Goal: Task Accomplishment & Management: Use online tool/utility

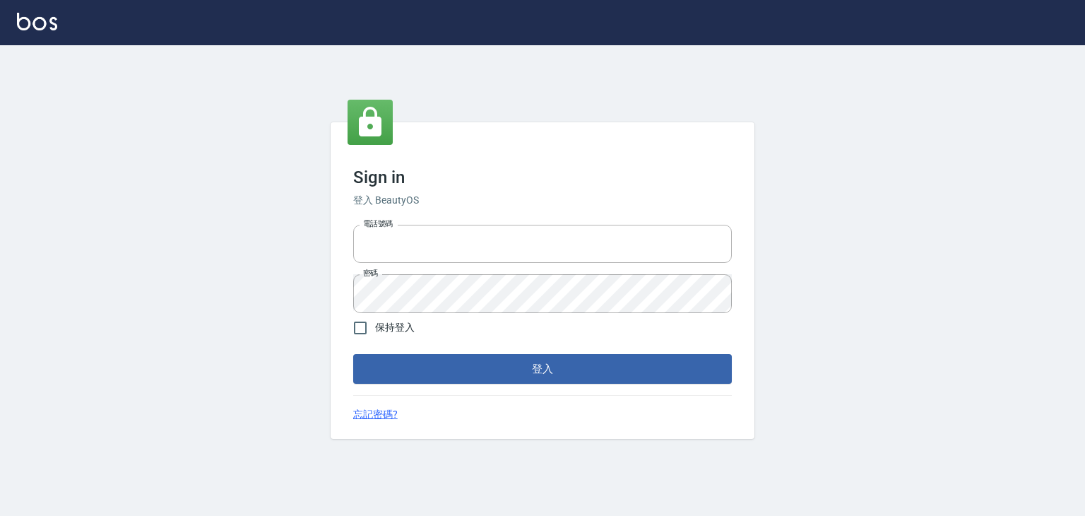
type input "6430581"
click at [396, 326] on span "保持登入" at bounding box center [395, 327] width 40 height 15
click at [375, 326] on input "保持登入" at bounding box center [360, 328] width 30 height 30
checkbox input "true"
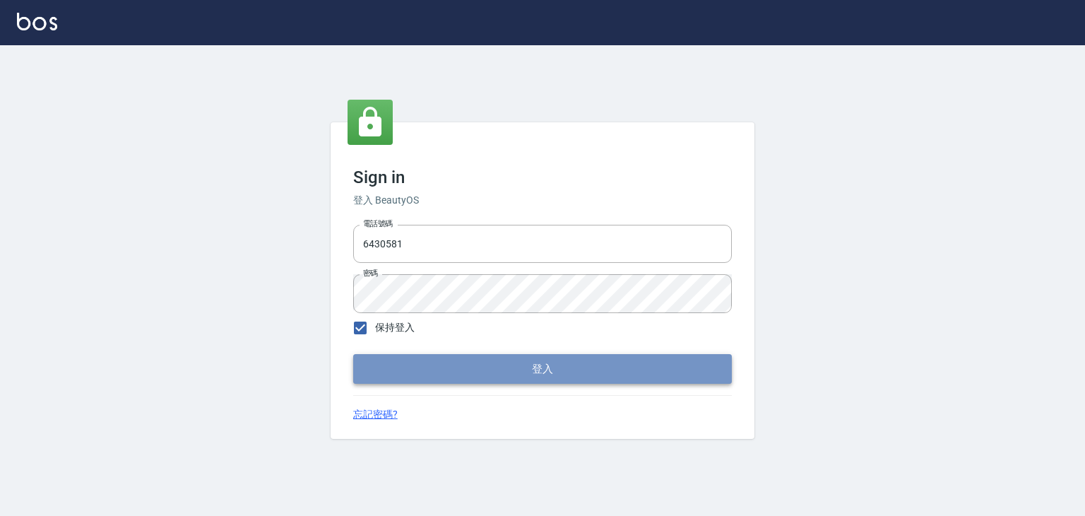
click at [425, 375] on button "登入" at bounding box center [542, 369] width 379 height 30
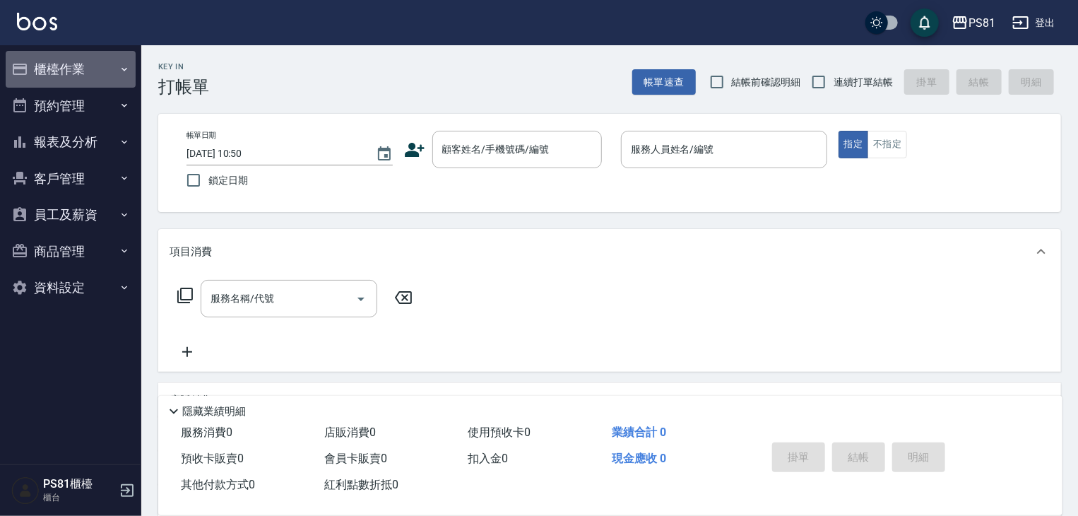
click at [97, 77] on button "櫃檯作業" at bounding box center [71, 69] width 130 height 37
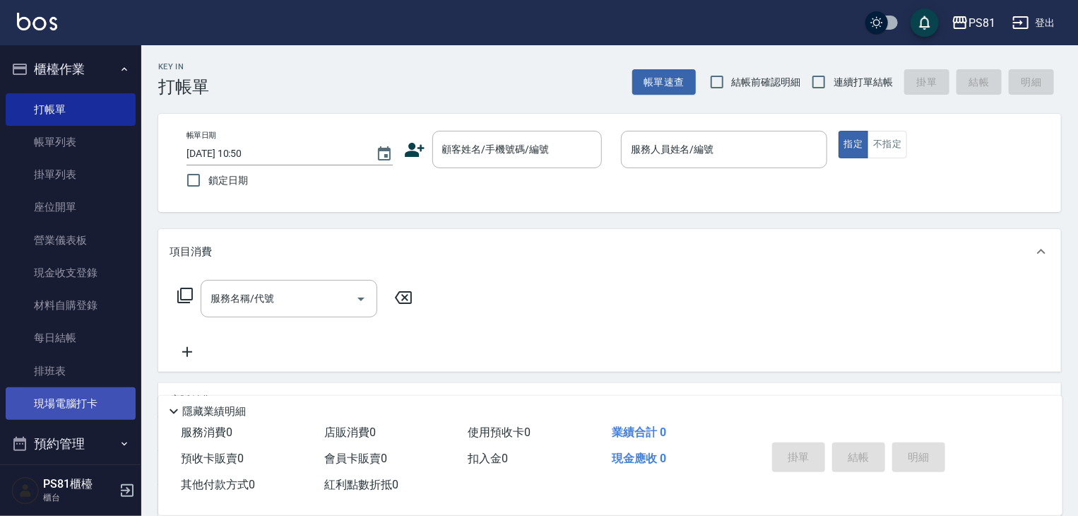
click at [98, 404] on link "現場電腦打卡" at bounding box center [71, 403] width 130 height 32
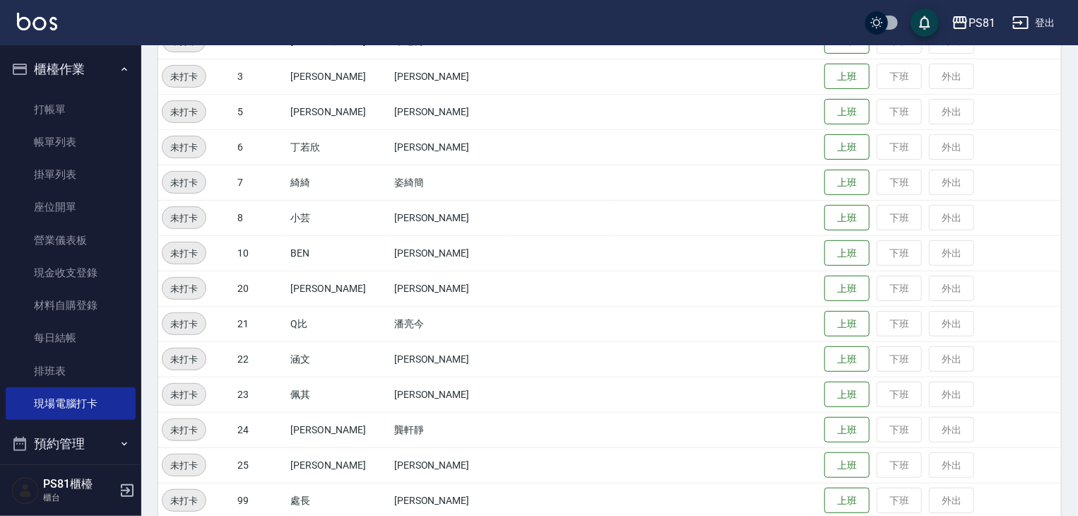
scroll to position [242, 0]
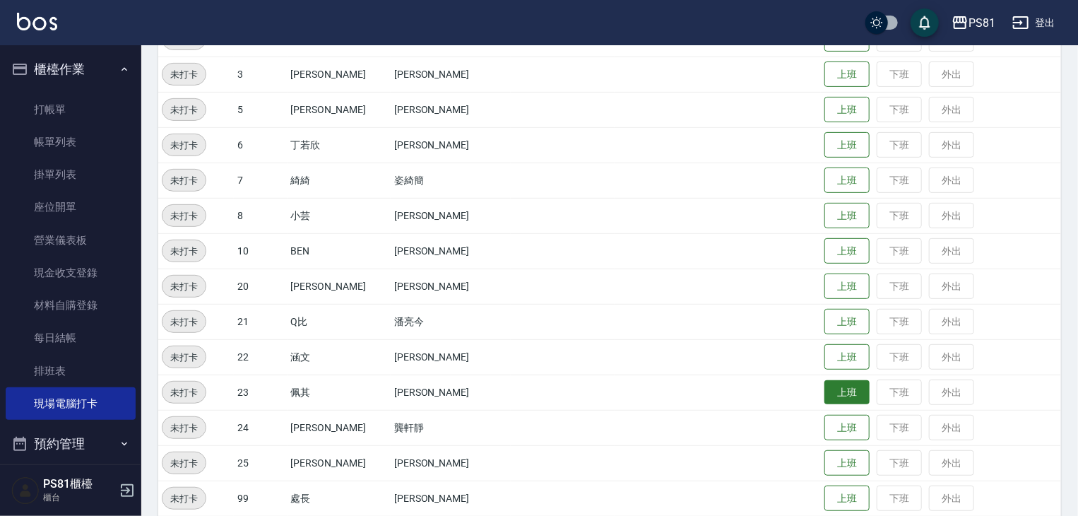
click at [825, 393] on button "上班" at bounding box center [846, 392] width 45 height 25
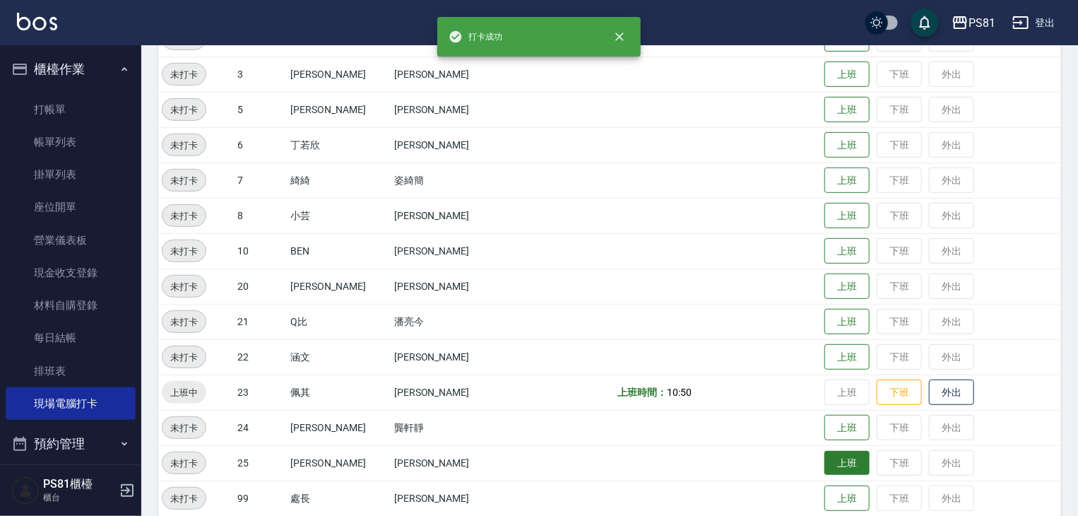
click at [838, 463] on button "上班" at bounding box center [846, 463] width 45 height 25
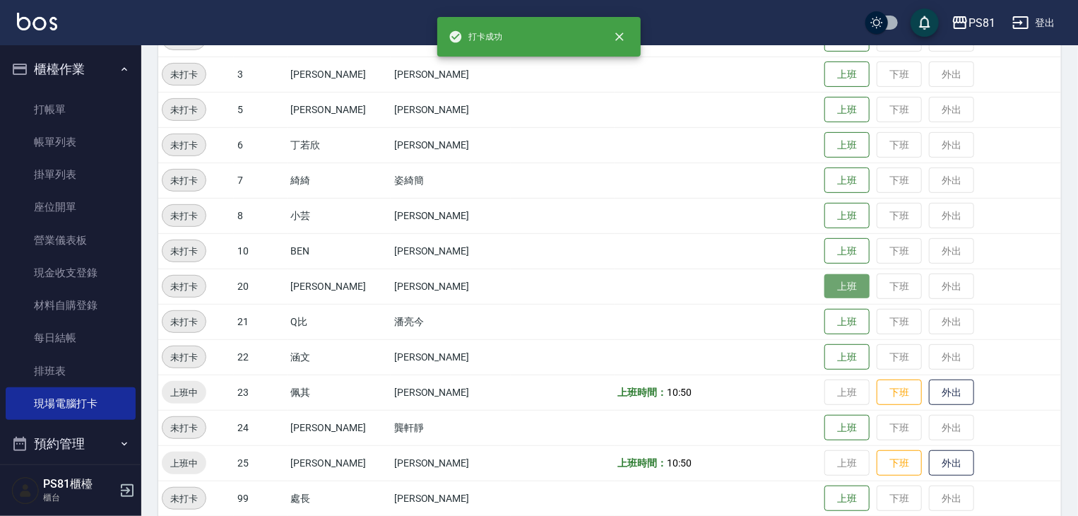
click at [830, 285] on button "上班" at bounding box center [846, 286] width 45 height 25
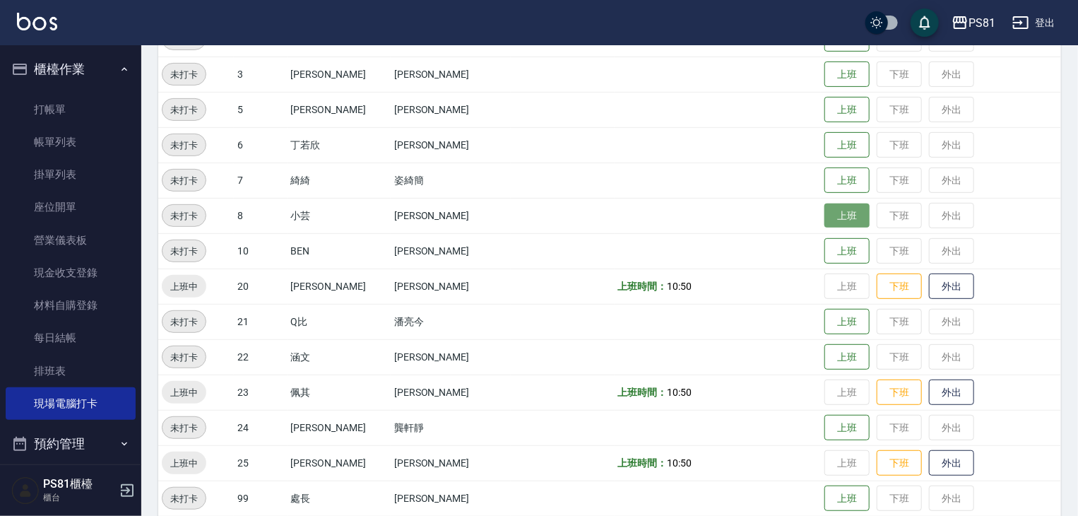
click at [824, 208] on button "上班" at bounding box center [846, 215] width 45 height 25
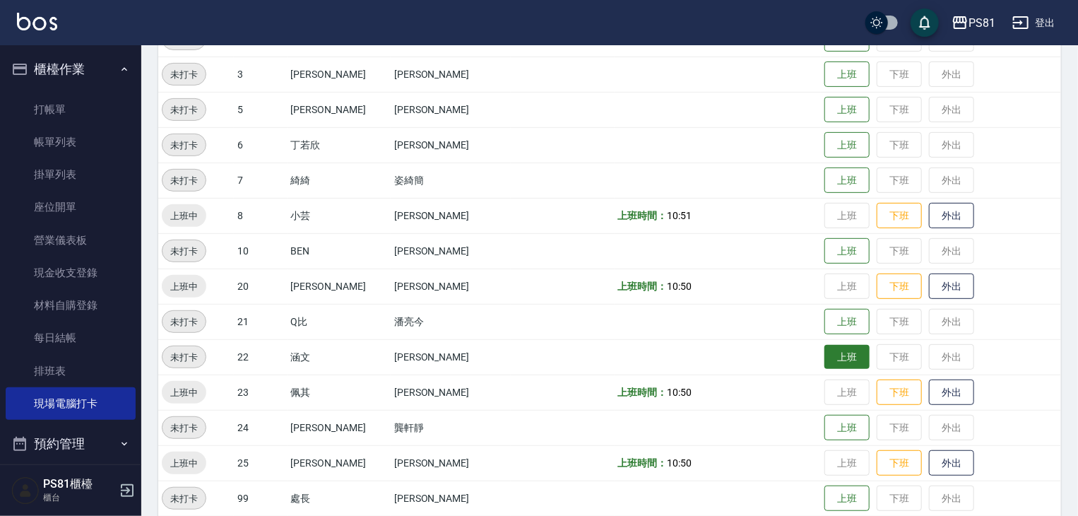
click at [833, 368] on td "上班 下班 外出" at bounding box center [941, 356] width 240 height 35
click at [830, 364] on button "上班" at bounding box center [846, 357] width 45 height 25
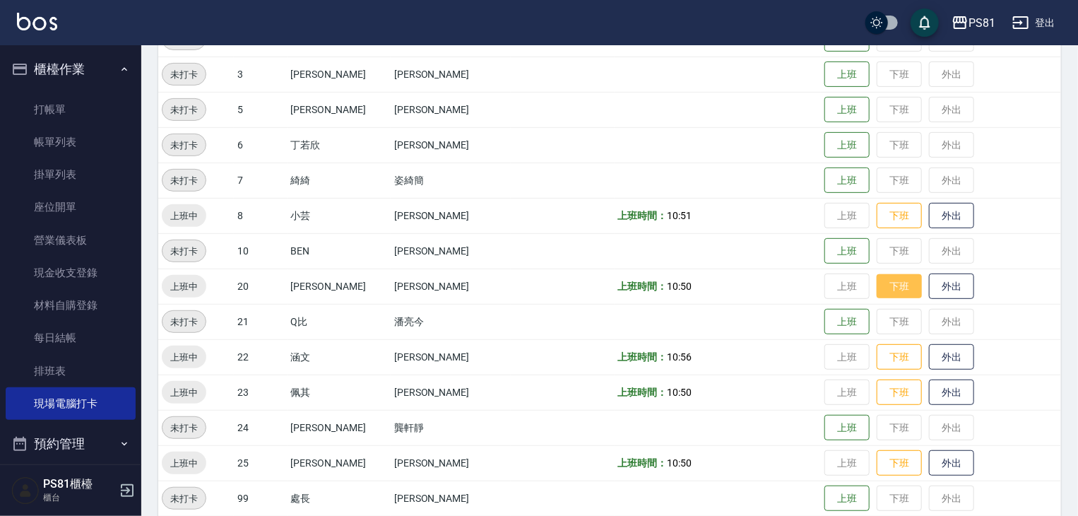
click at [878, 284] on button "下班" at bounding box center [899, 286] width 45 height 25
click at [824, 253] on button "上班" at bounding box center [846, 251] width 45 height 25
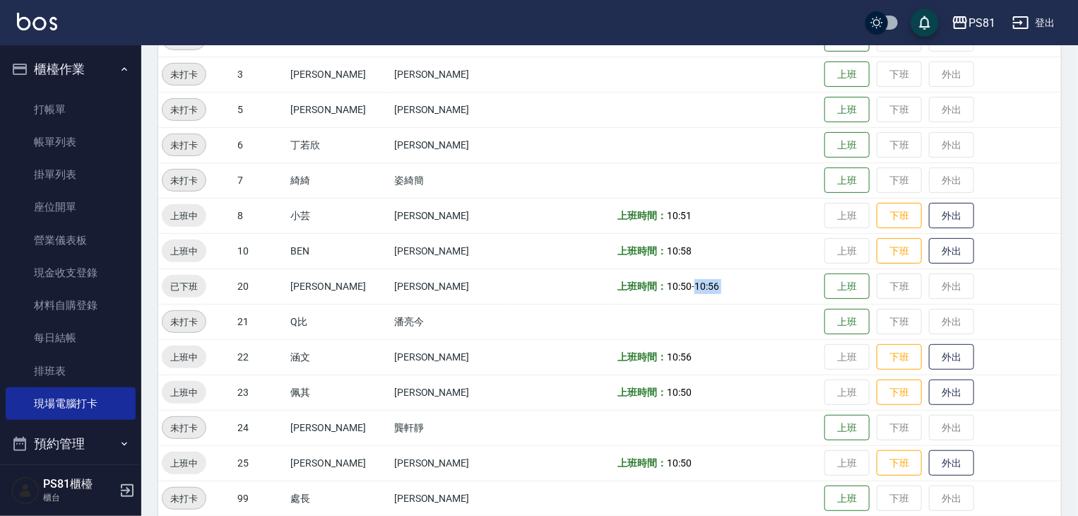
click at [801, 274] on tr "已下班 20 [PERSON_NAME] [PERSON_NAME] 上班時間： 10:50 - 10:56 上班 下班 外出" at bounding box center [609, 285] width 903 height 35
click at [842, 280] on button "上班" at bounding box center [846, 286] width 45 height 25
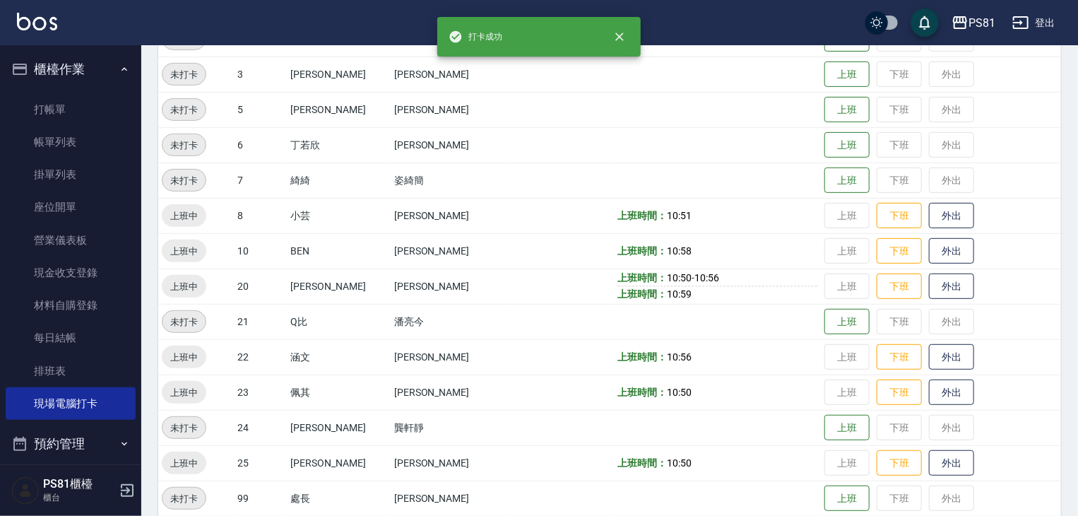
drag, startPoint x: 631, startPoint y: 313, endPoint x: 660, endPoint y: 302, distance: 30.8
click at [634, 312] on td at bounding box center [718, 321] width 207 height 35
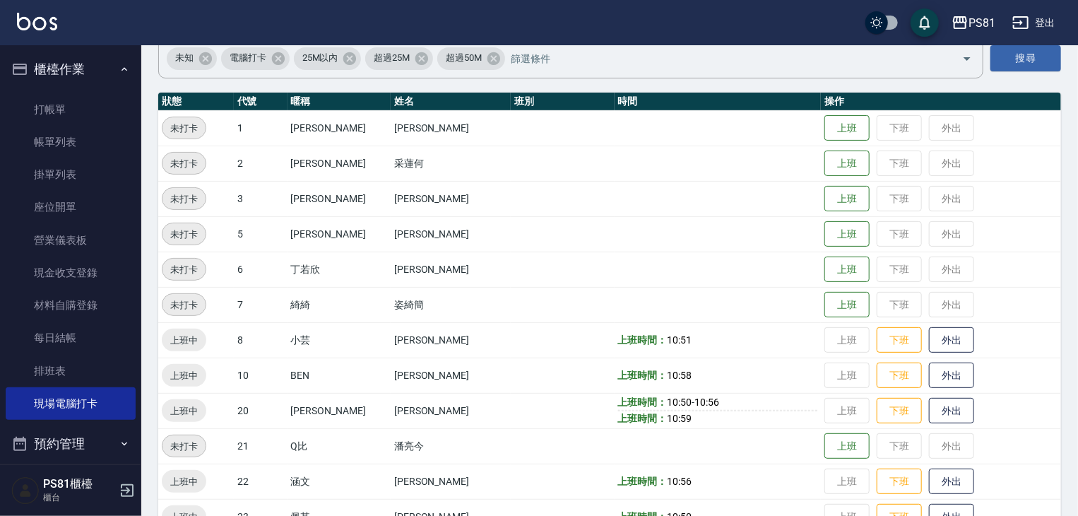
scroll to position [0, 0]
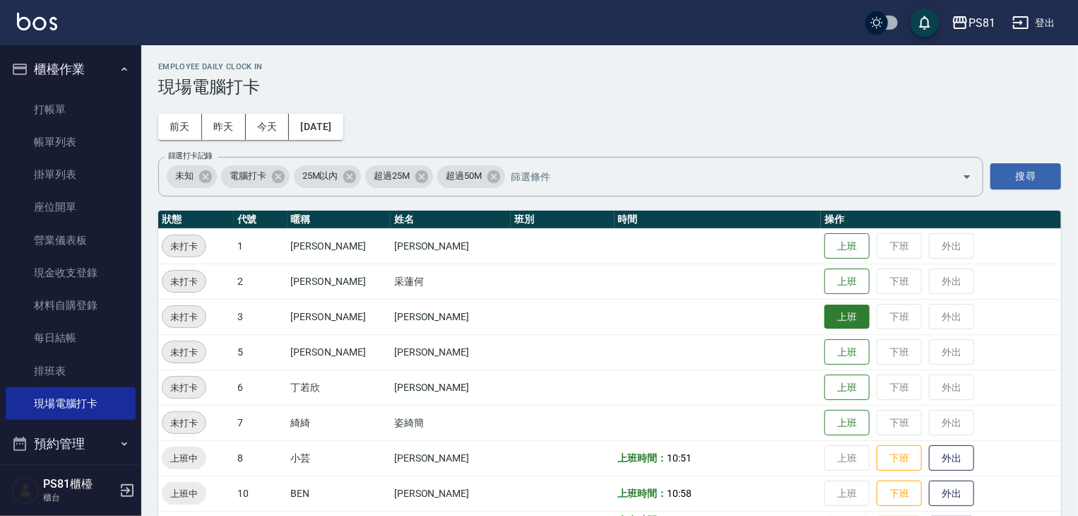
click at [829, 323] on button "上班" at bounding box center [846, 316] width 45 height 25
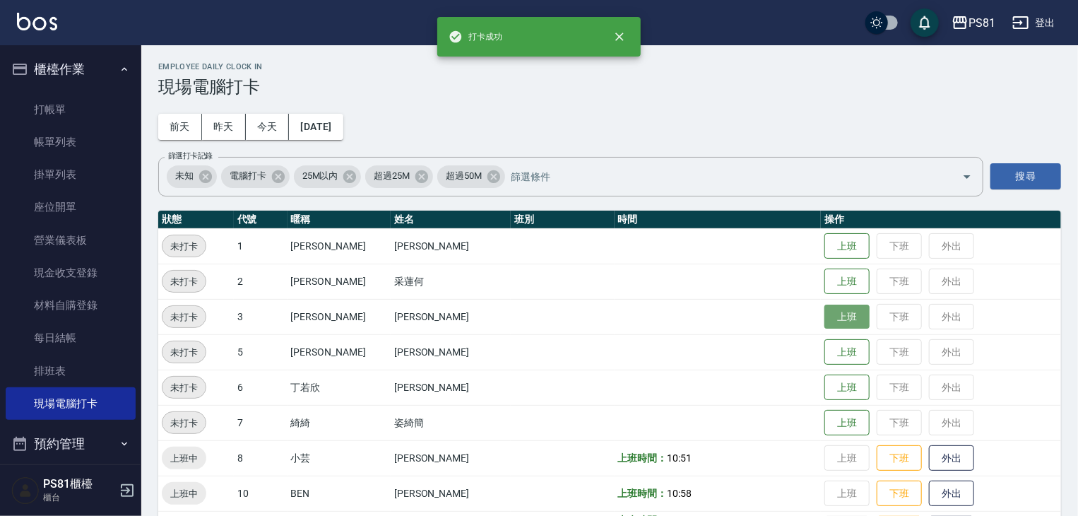
click at [836, 320] on button "上班" at bounding box center [846, 316] width 45 height 25
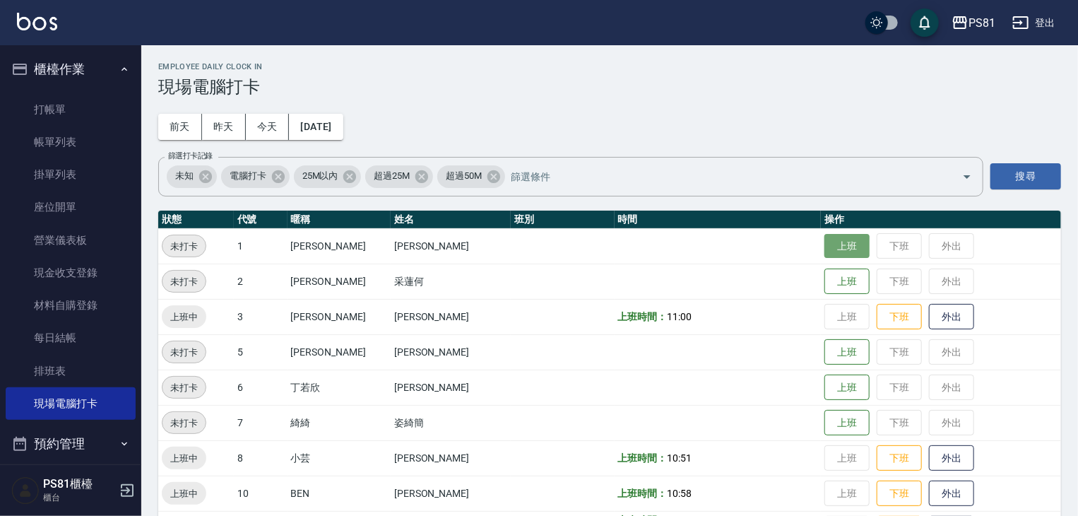
click at [843, 251] on button "上班" at bounding box center [846, 246] width 45 height 25
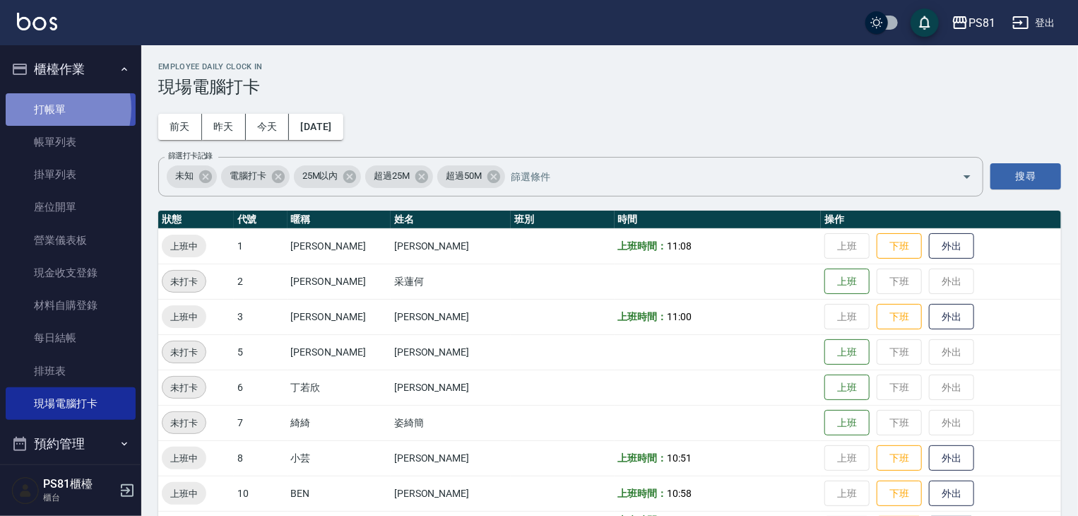
click at [49, 108] on link "打帳單" at bounding box center [71, 109] width 130 height 32
